Goal: Task Accomplishment & Management: Complete application form

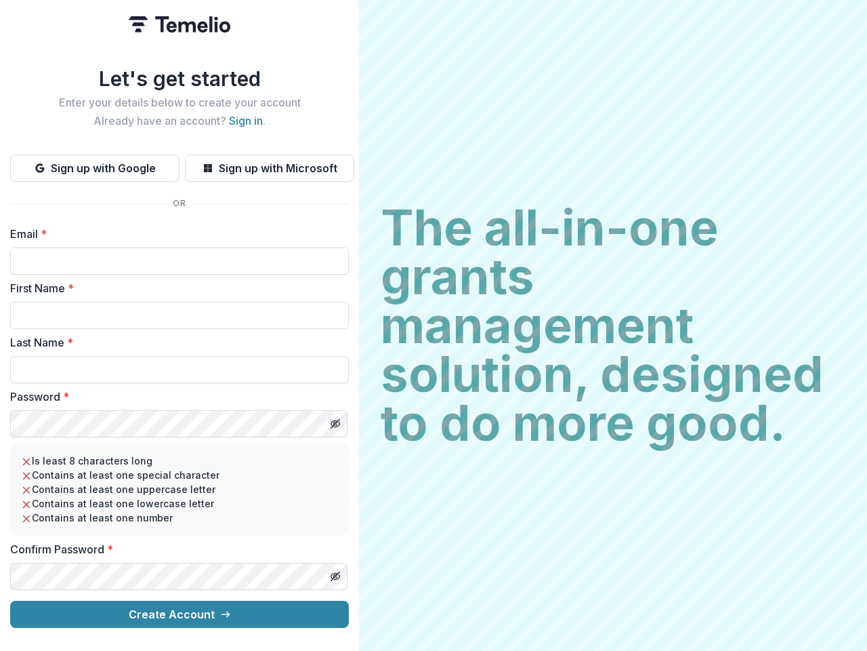
click at [434, 325] on h2 "The all-in-one grants management solution, designed to do more good." at bounding box center [613, 325] width 465 height 244
click at [95, 163] on button "Sign up with Google" at bounding box center [94, 168] width 169 height 27
click at [269, 163] on button "Sign up with Microsoft" at bounding box center [269, 168] width 169 height 27
click at [335, 420] on line "Toggle password visibility" at bounding box center [335, 424] width 8 height 8
click at [335, 572] on line "Toggle password visibility" at bounding box center [335, 576] width 8 height 8
